Goal: Transaction & Acquisition: Purchase product/service

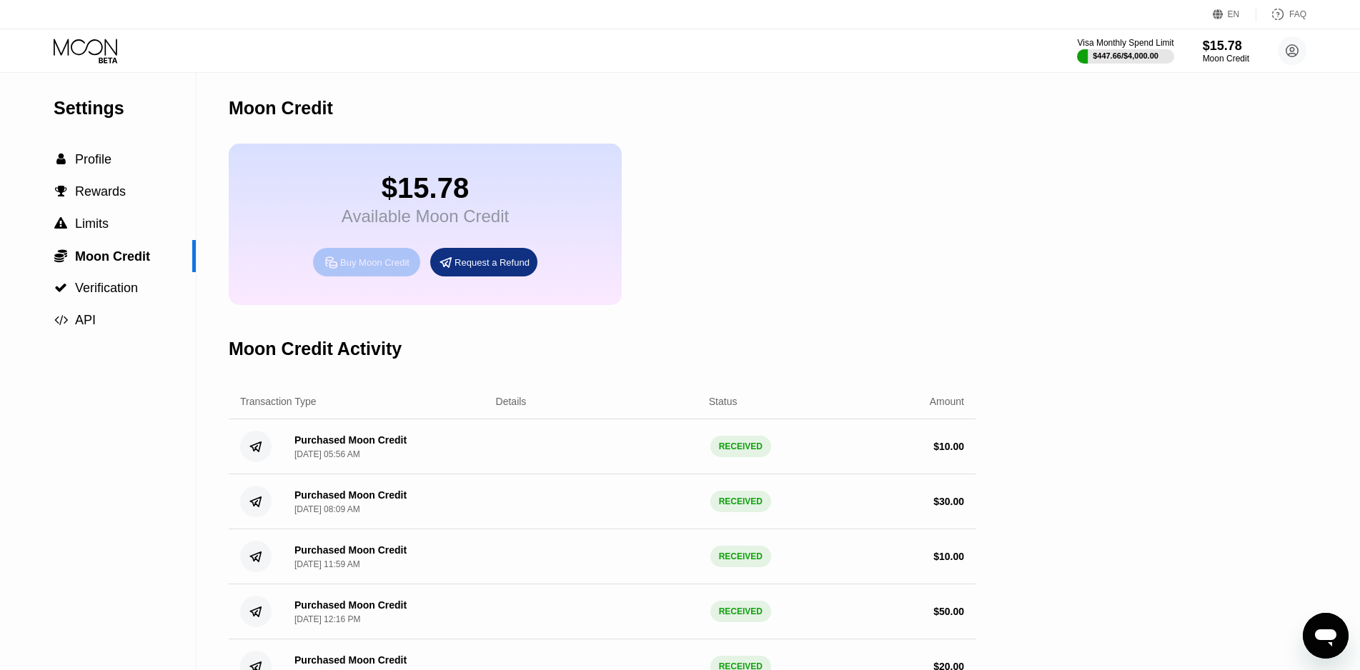
click at [377, 263] on div "Buy Moon Credit" at bounding box center [374, 263] width 69 height 12
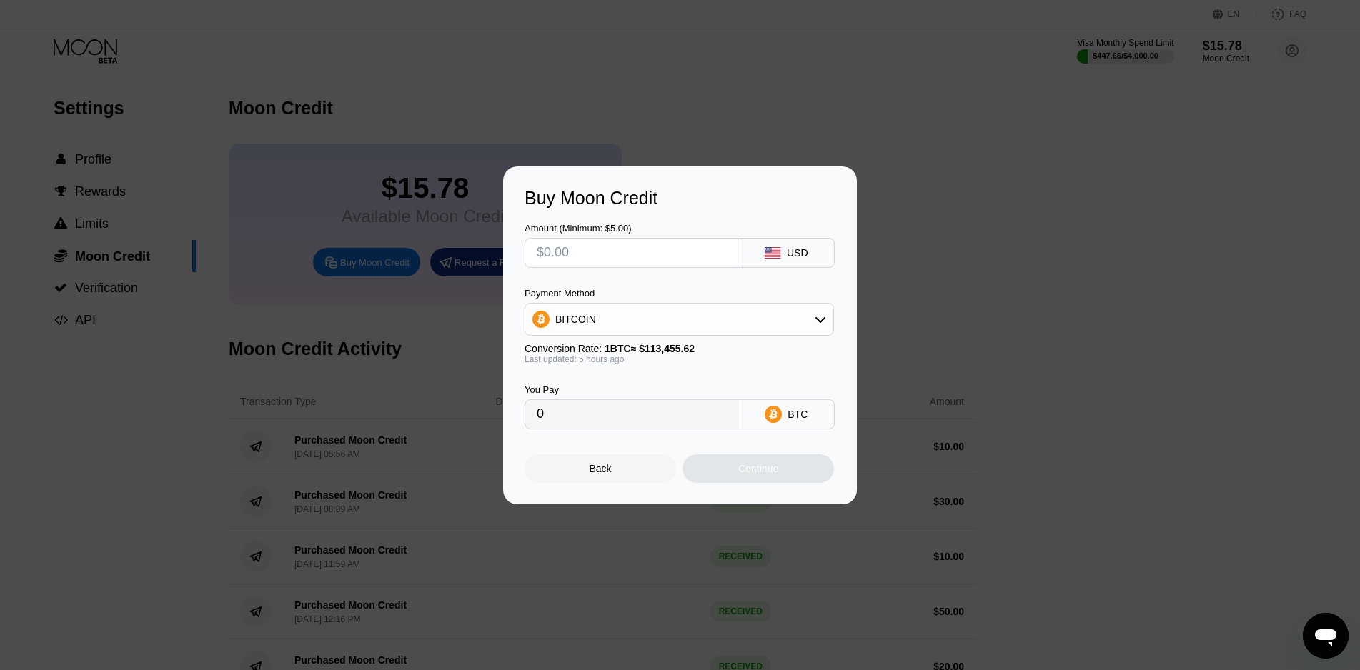
click at [660, 256] on input "text" at bounding box center [631, 253] width 189 height 29
type input "$6"
type input "0.00005289"
type input "$60"
type input "0.00053712"
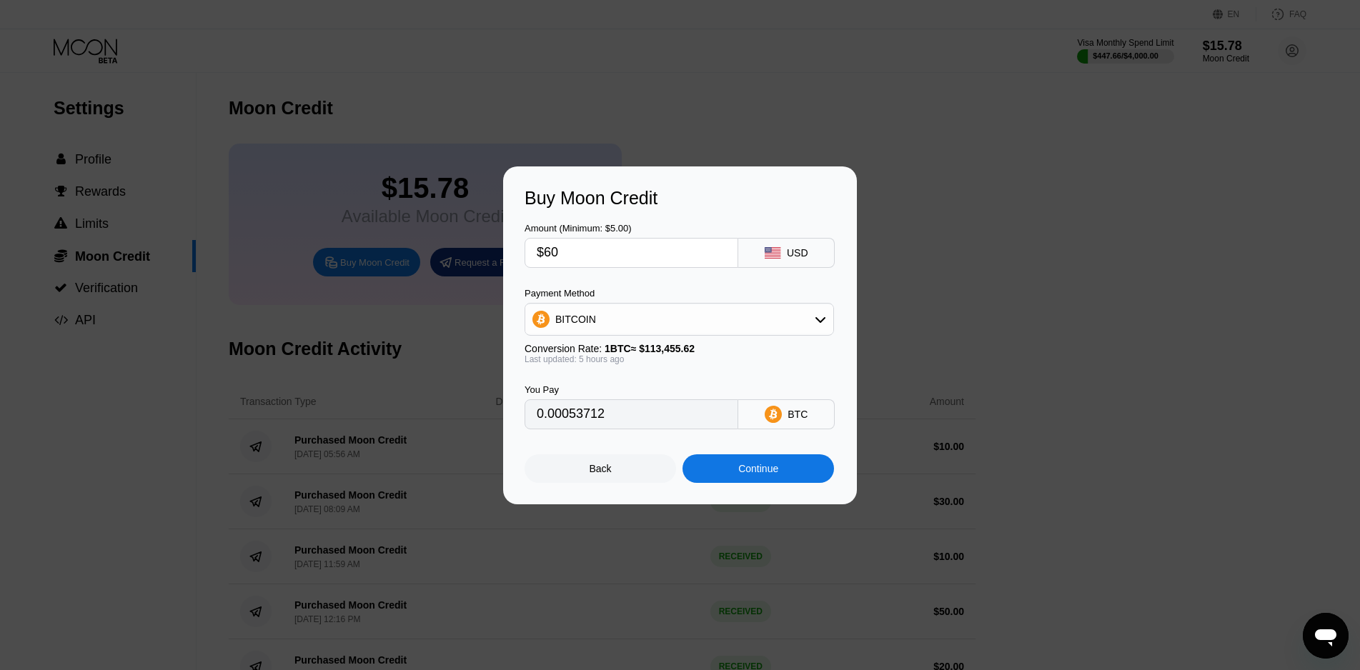
type input "$60"
click at [753, 471] on div "Continue" at bounding box center [758, 468] width 40 height 11
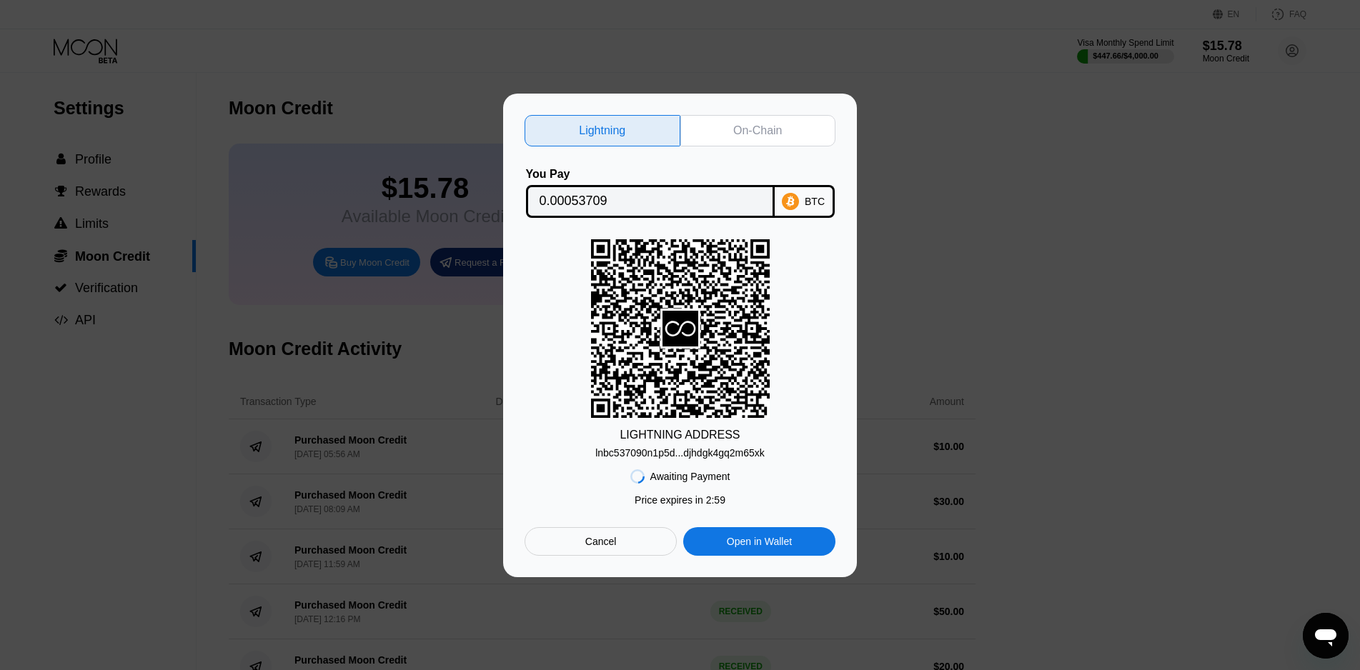
click at [740, 122] on div "On-Chain" at bounding box center [758, 130] width 156 height 31
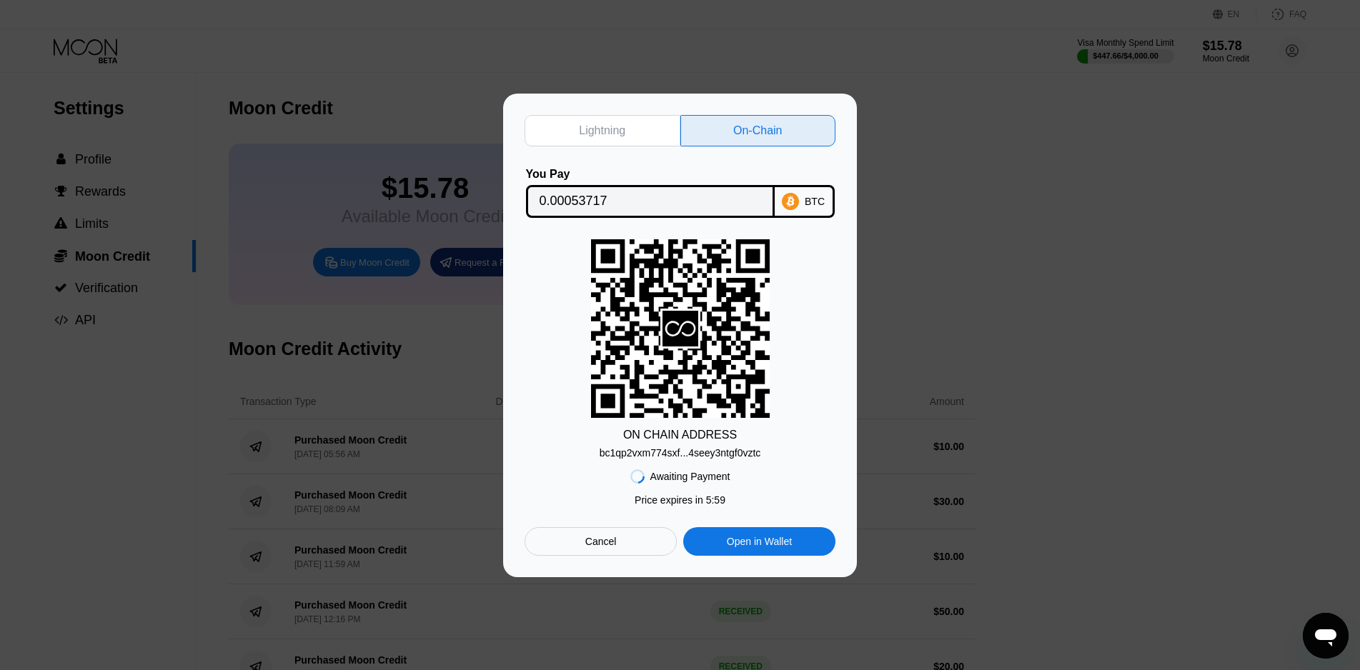
click at [597, 197] on input "0.00053717" at bounding box center [651, 201] width 222 height 29
click at [668, 450] on div "bc1qp2vxm774sxf...4seey3ntgf0vztc" at bounding box center [681, 452] width 162 height 11
click at [955, 179] on div "Lightning On-Chain You Pay 0.00053717 BTC ON CHAIN ADDRESS bc1qp2vxm774sxf...4s…" at bounding box center [680, 336] width 1360 height 484
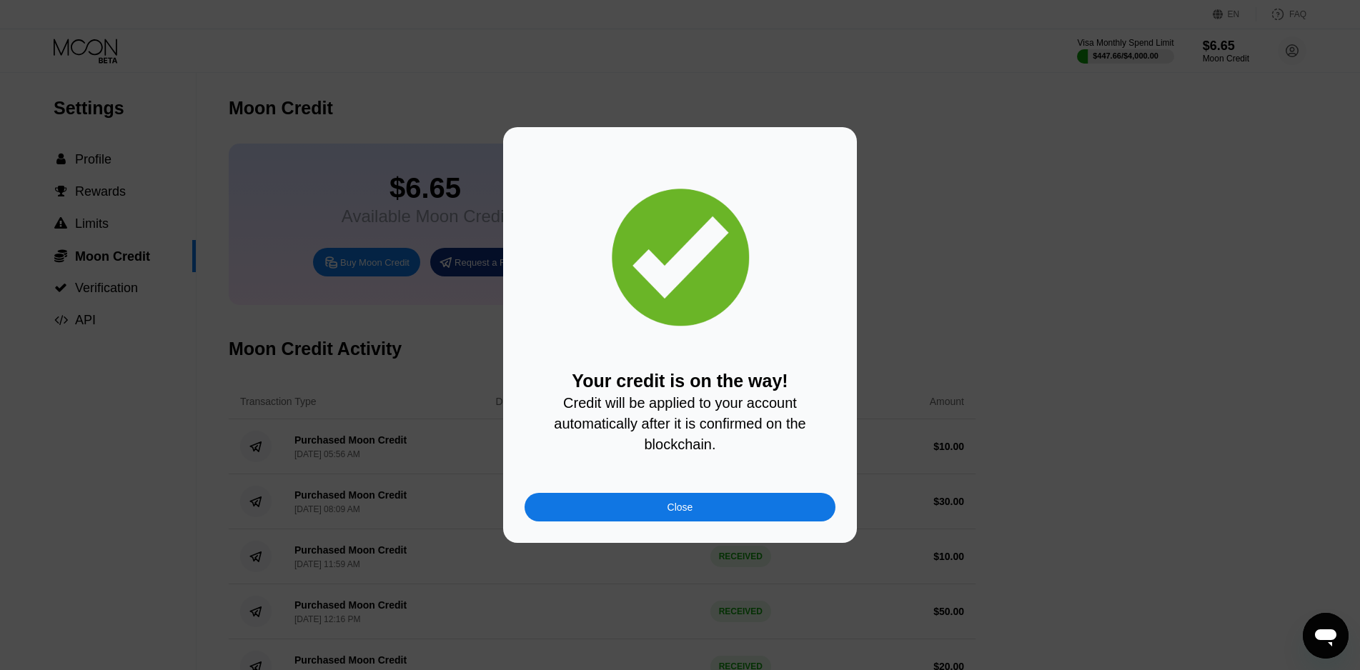
click at [607, 515] on div "Close" at bounding box center [680, 507] width 311 height 29
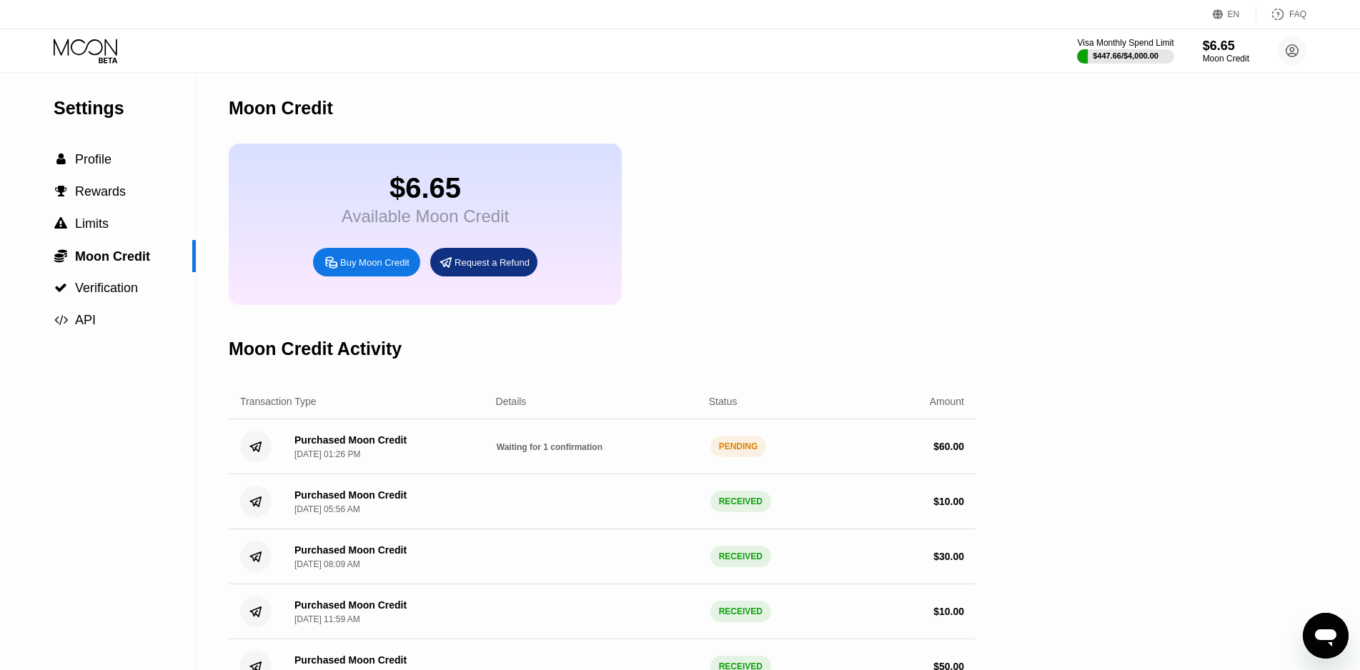
click at [387, 259] on div "Buy Moon Credit" at bounding box center [374, 263] width 69 height 12
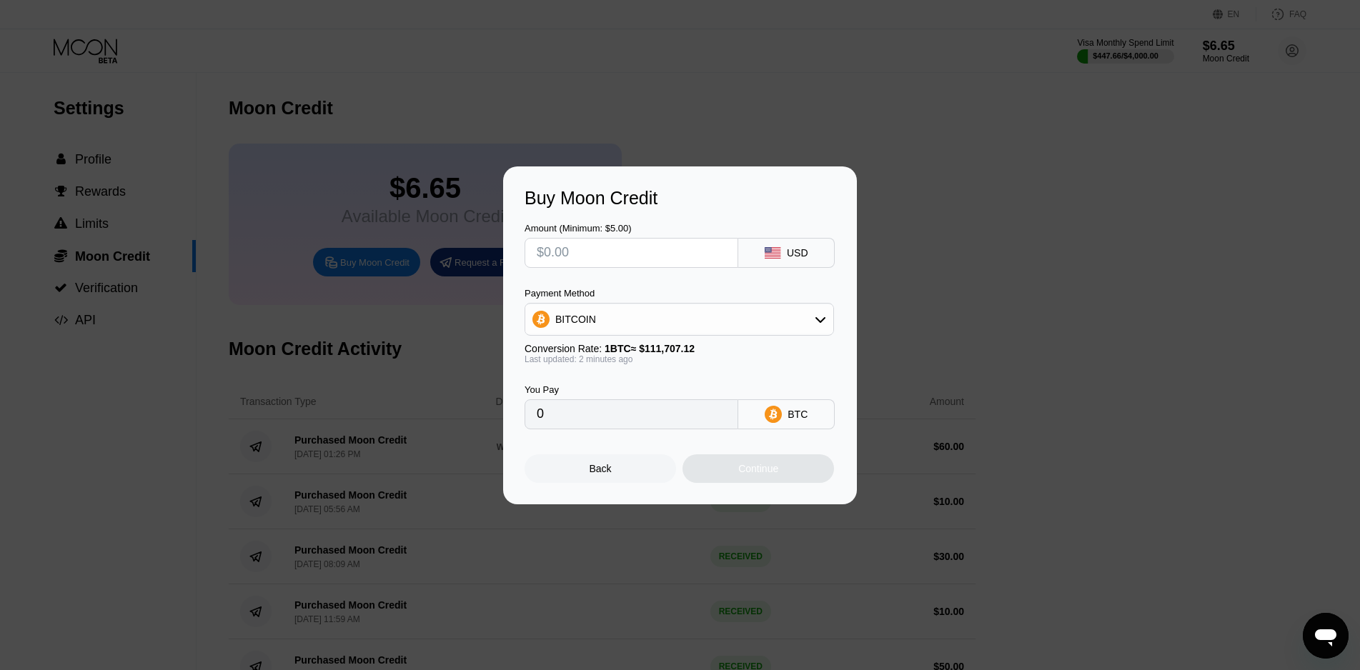
click at [625, 251] on input "text" at bounding box center [631, 253] width 189 height 29
type input "$3"
type input "0.00002686"
type input "$30"
type input "0.00026856"
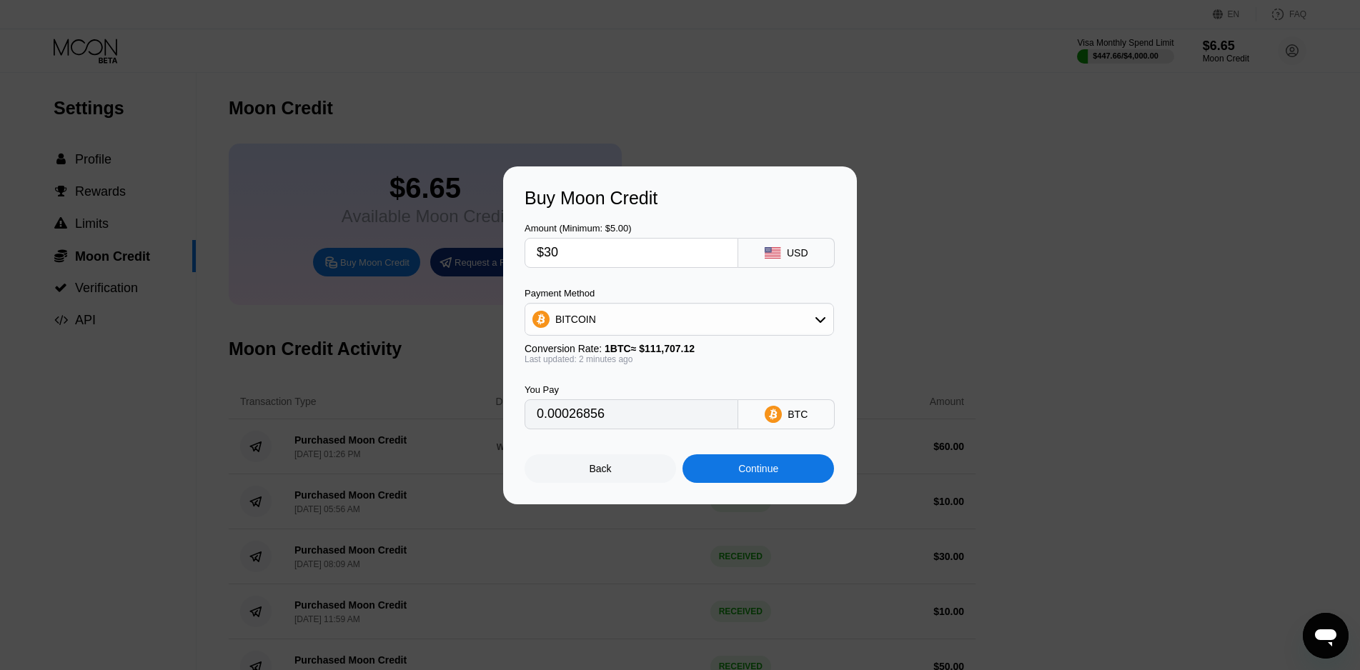
type input "$30"
click at [753, 471] on div "Continue" at bounding box center [758, 468] width 40 height 11
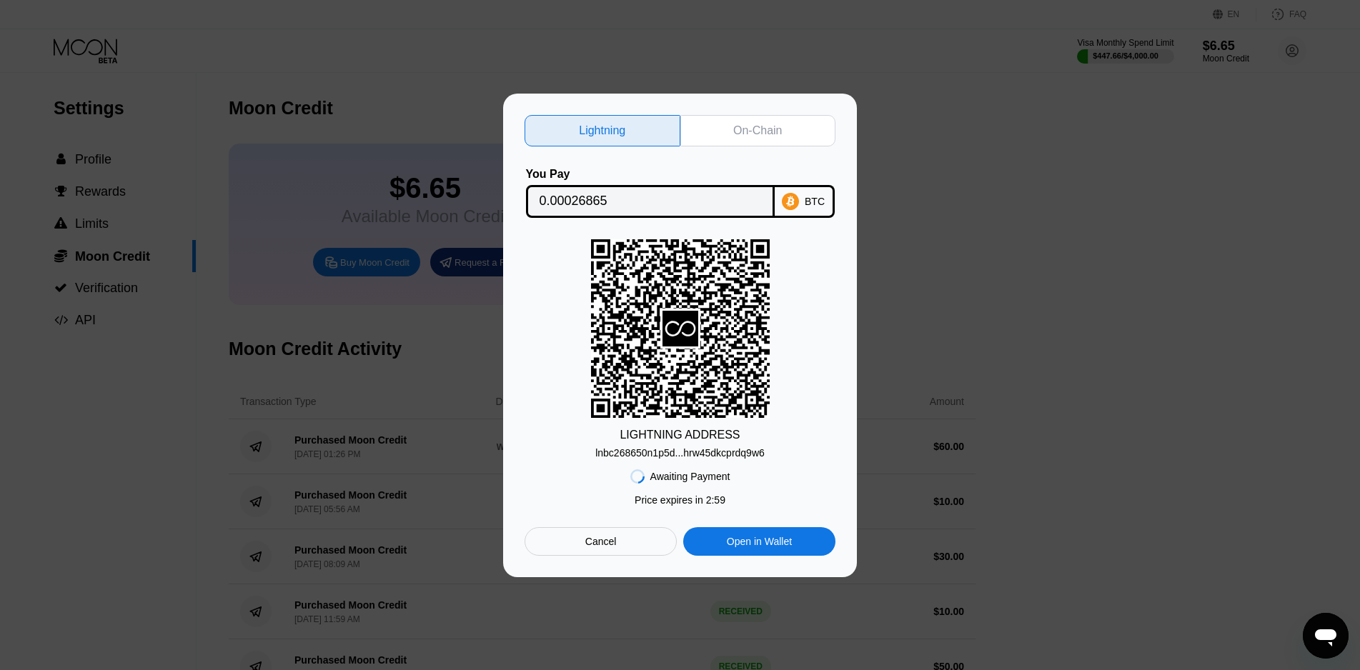
click at [783, 132] on div "On-Chain" at bounding box center [758, 130] width 156 height 31
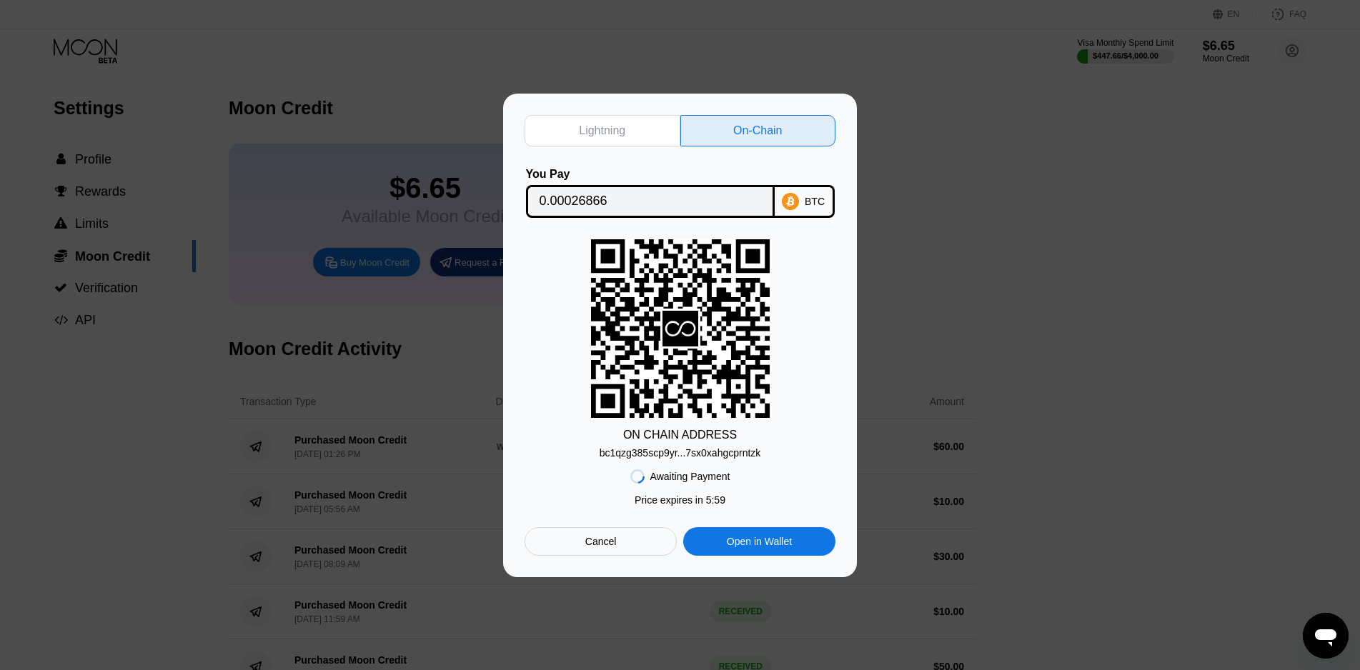
click at [633, 204] on input "0.00026866" at bounding box center [651, 201] width 222 height 29
click at [635, 451] on div "bc1qzg385scp9yr...7sx0xahgcprntzk" at bounding box center [681, 452] width 162 height 11
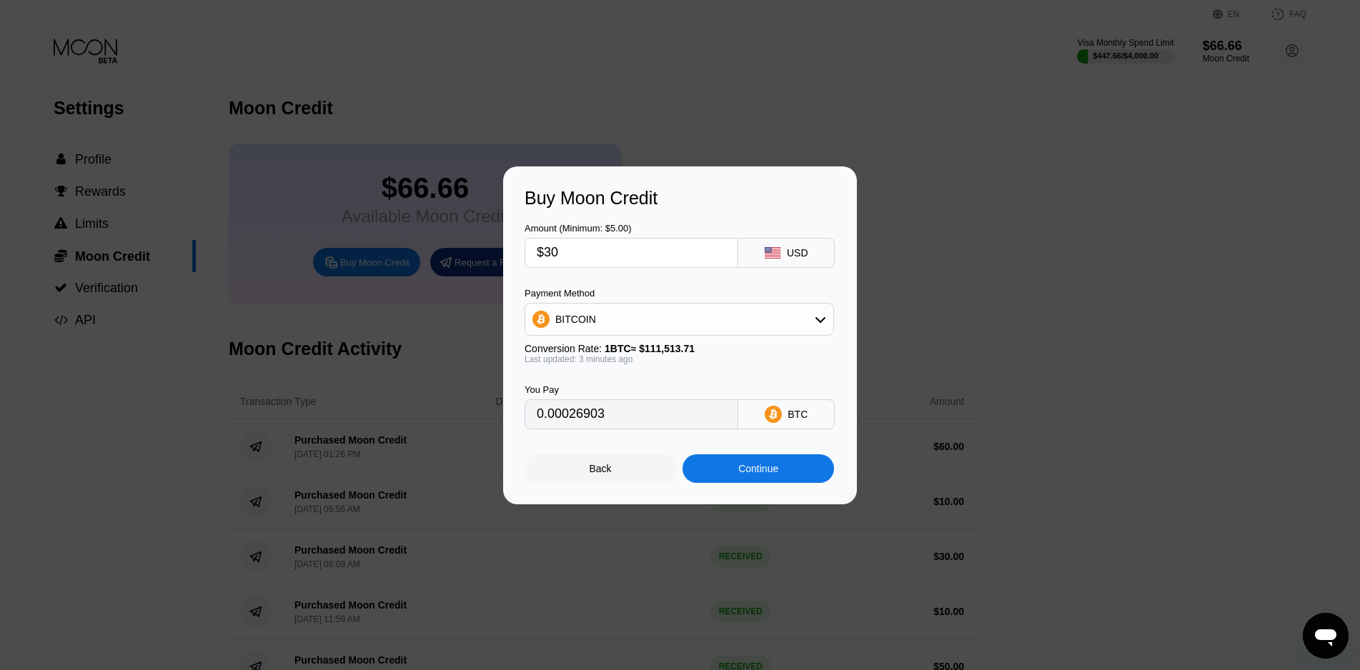
type input "0.00026911"
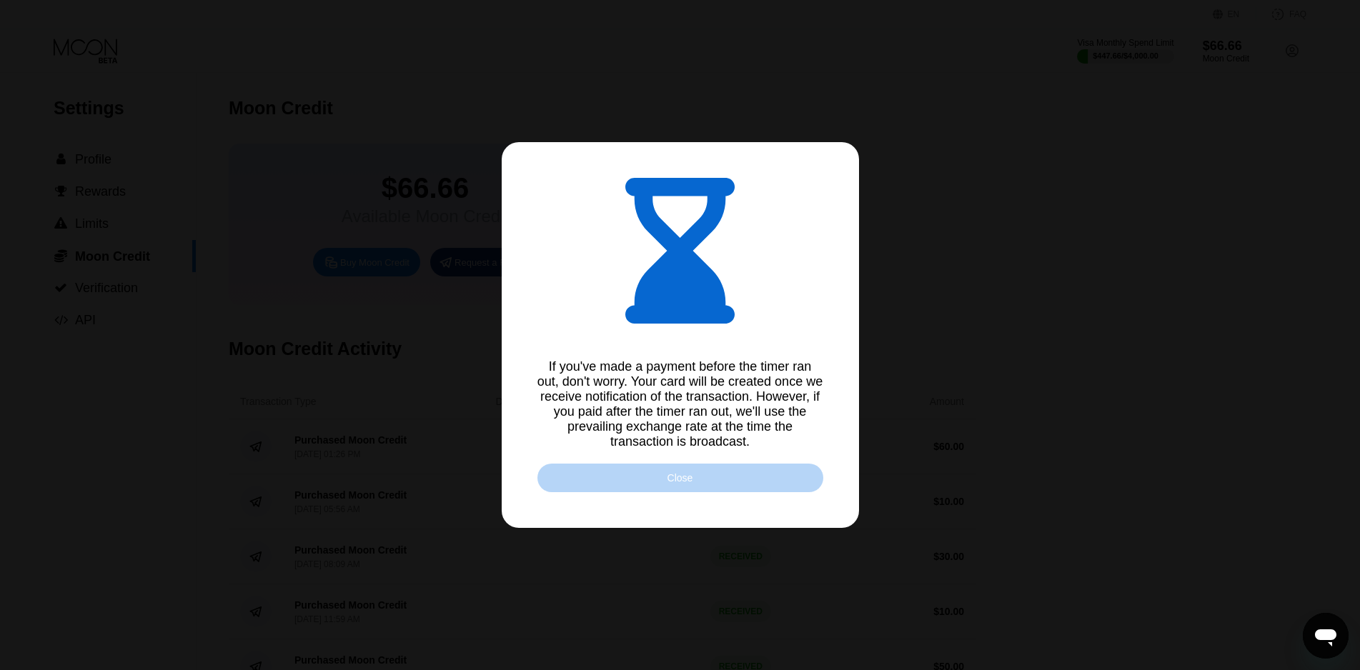
click at [735, 478] on div "Close" at bounding box center [680, 478] width 286 height 29
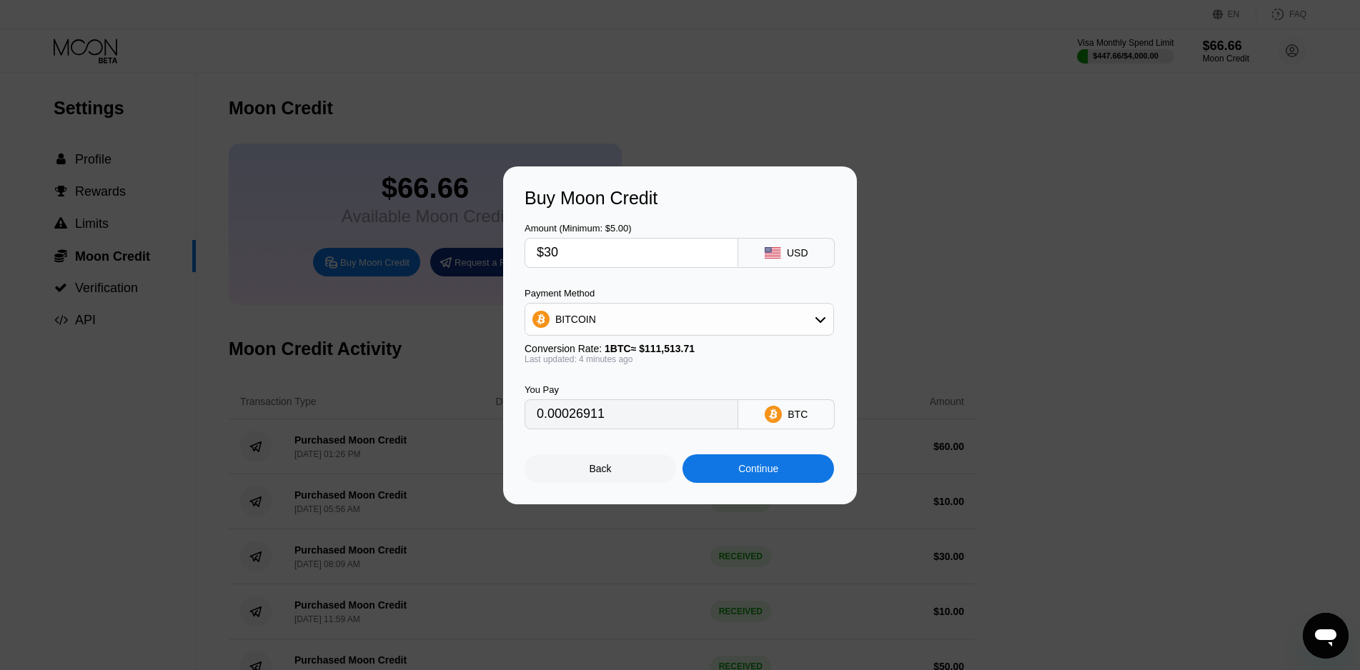
click at [608, 471] on div "Back" at bounding box center [601, 468] width 22 height 11
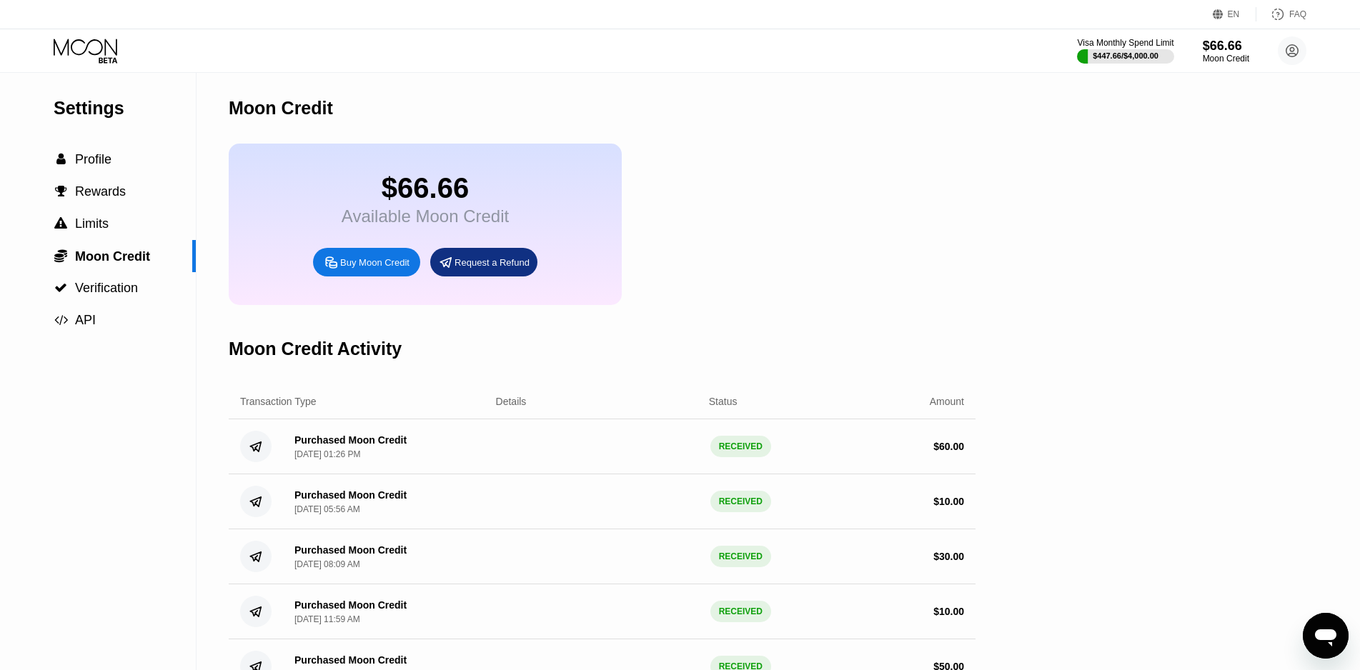
click at [378, 274] on div "Buy Moon Credit" at bounding box center [366, 262] width 107 height 29
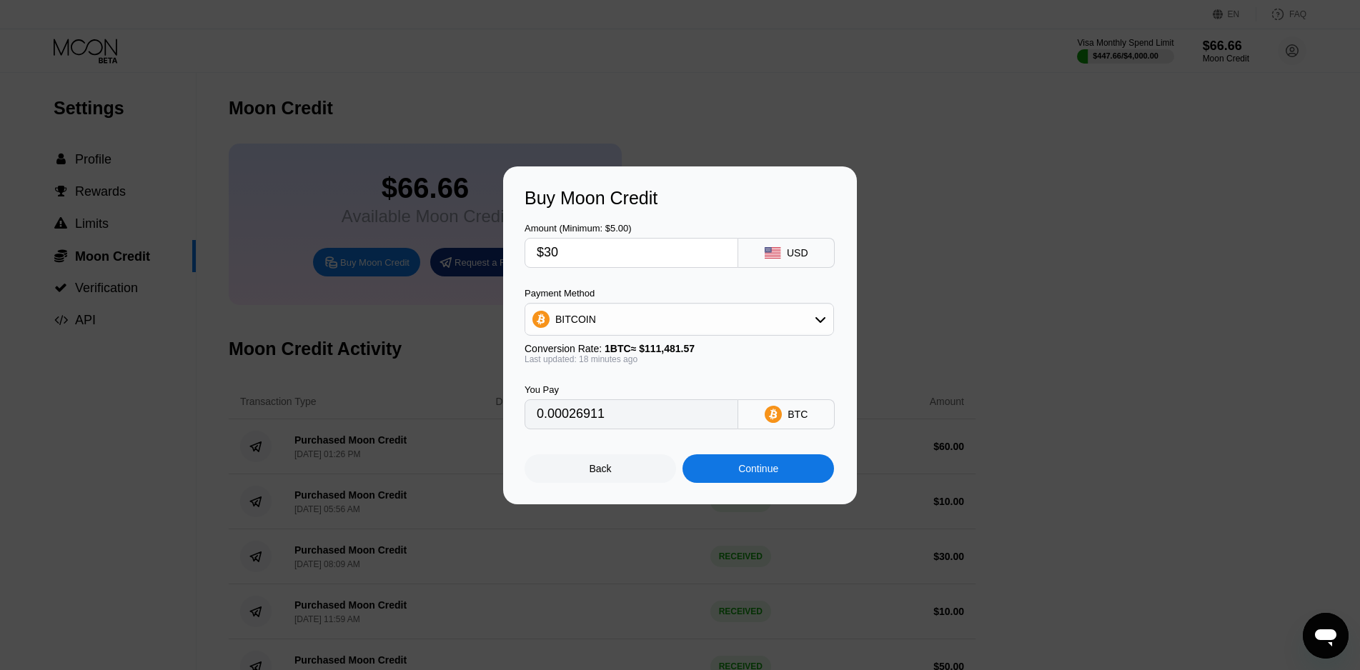
click at [739, 472] on div "Continue" at bounding box center [758, 468] width 40 height 11
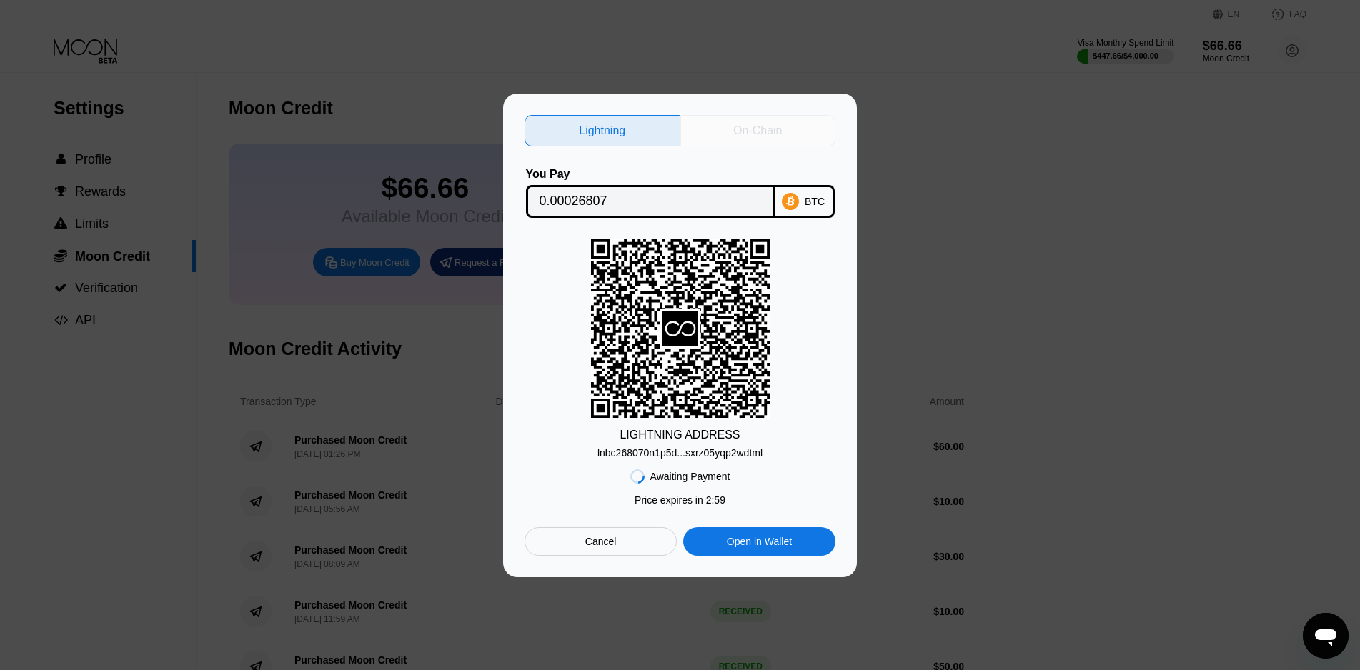
click at [779, 135] on div "On-Chain" at bounding box center [757, 131] width 49 height 14
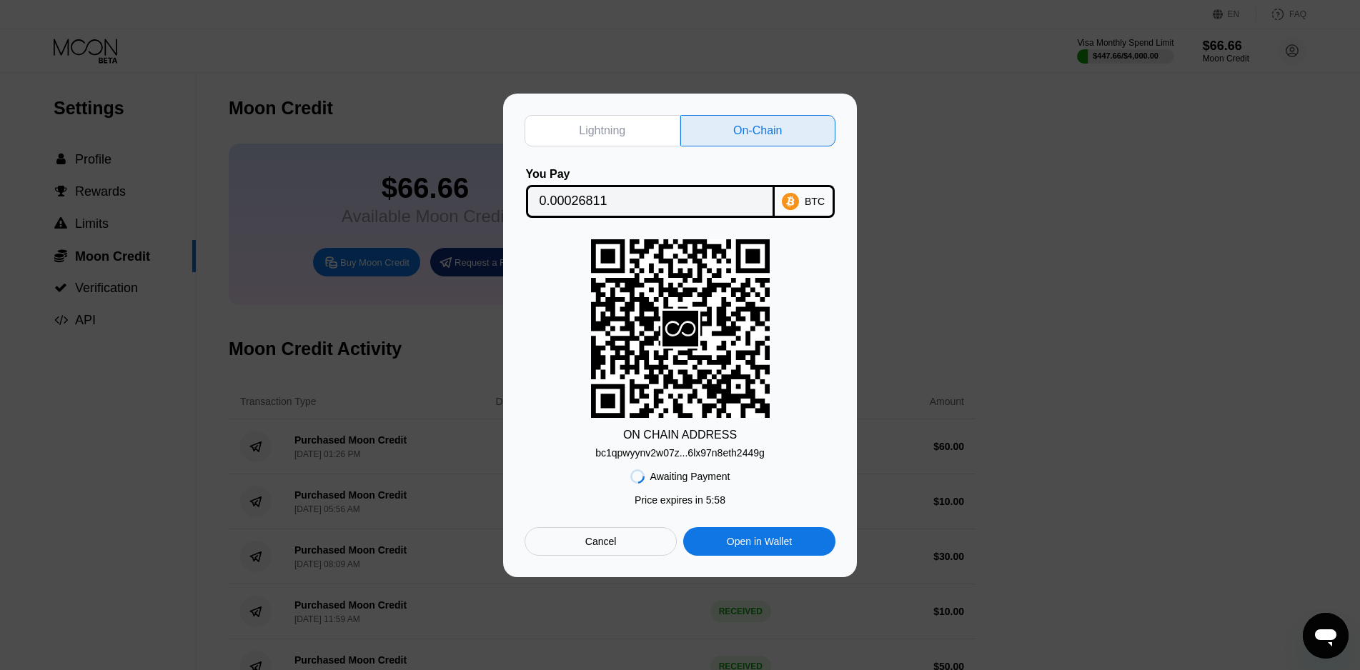
click at [571, 199] on input "0.00026811" at bounding box center [651, 201] width 222 height 29
click at [716, 452] on div "bc1qpwyynv2w07z...6lx97n8eth2449g" at bounding box center [679, 452] width 169 height 11
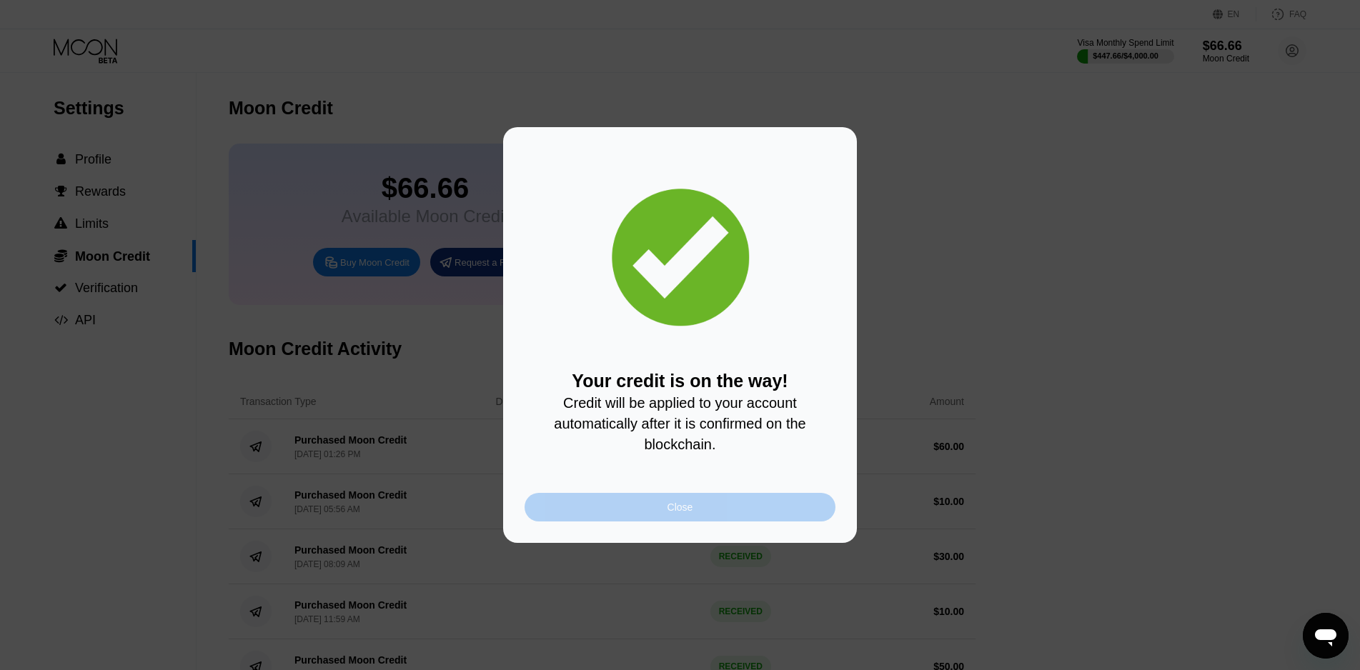
drag, startPoint x: 726, startPoint y: 508, endPoint x: 1165, endPoint y: 105, distance: 595.8
click at [727, 512] on div "Close" at bounding box center [680, 507] width 311 height 29
